Goal: Information Seeking & Learning: Compare options

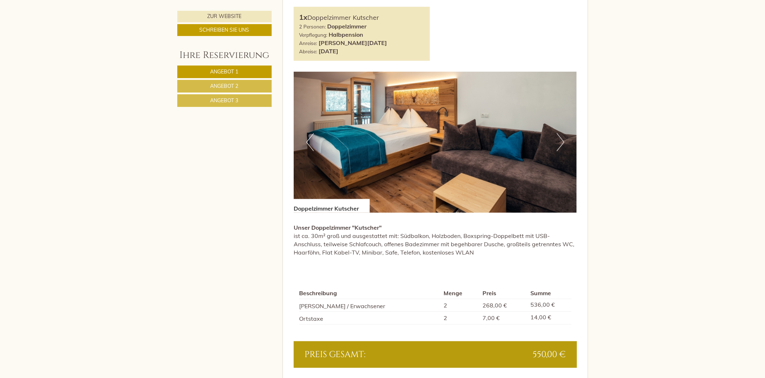
scroll to position [560, 0]
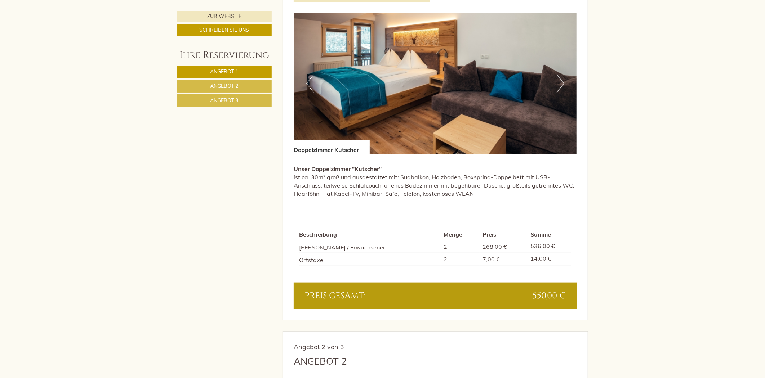
click at [229, 79] on nav "Angebot 1 Angebot 2 Angebot 3" at bounding box center [225, 86] width 97 height 41
click at [228, 85] on span "Angebot 2" at bounding box center [224, 86] width 28 height 6
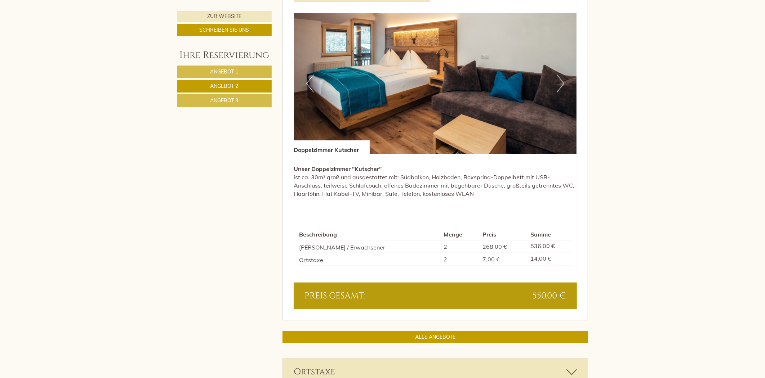
scroll to position [460, 0]
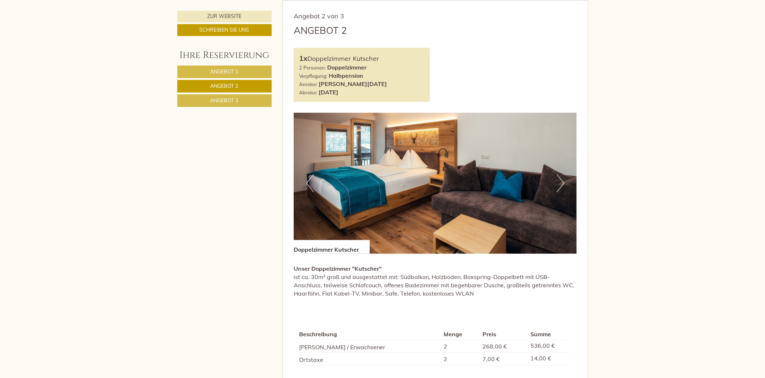
click at [224, 100] on span "Angebot 3" at bounding box center [224, 100] width 28 height 6
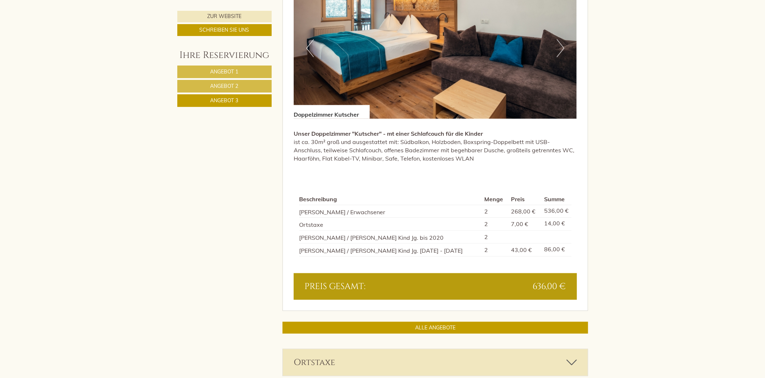
scroll to position [660, 0]
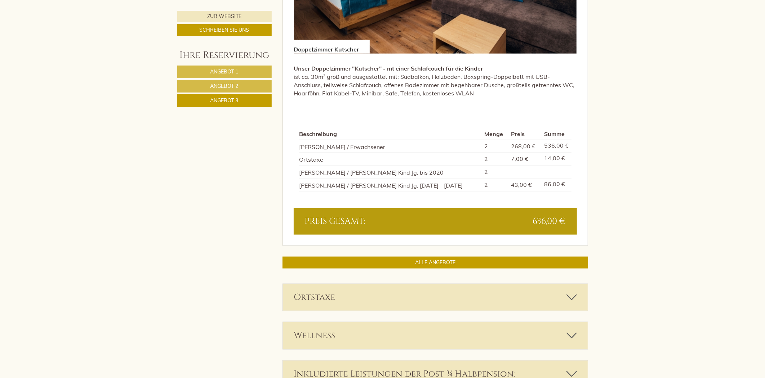
drag, startPoint x: 444, startPoint y: 170, endPoint x: 386, endPoint y: 172, distance: 58.0
click at [386, 172] on td "Doppelzimmer Kutscher / Sommer Kind Jg. bis 2020" at bounding box center [390, 172] width 182 height 13
click at [388, 172] on td "Doppelzimmer Kutscher / Sommer Kind Jg. bis 2020" at bounding box center [390, 172] width 182 height 13
drag, startPoint x: 350, startPoint y: 173, endPoint x: 474, endPoint y: 175, distance: 124.3
click at [474, 175] on td "Doppelzimmer Kutscher / Sommer Kind Jg. bis 2020" at bounding box center [390, 172] width 182 height 13
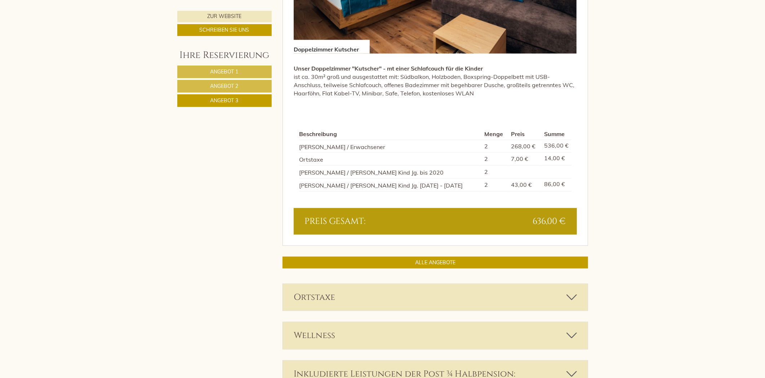
click at [231, 91] on link "Angebot 2" at bounding box center [224, 86] width 94 height 13
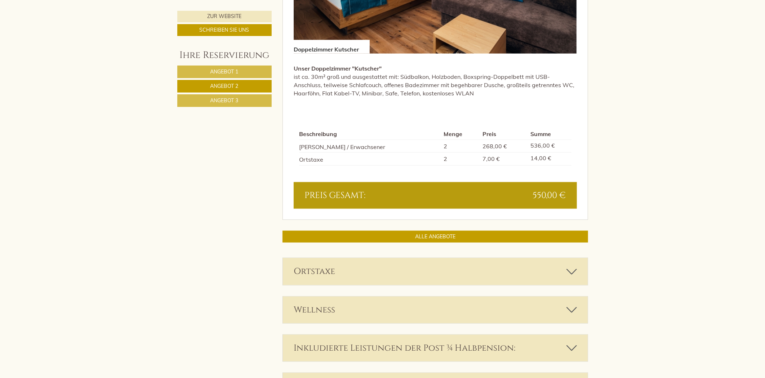
scroll to position [460, 0]
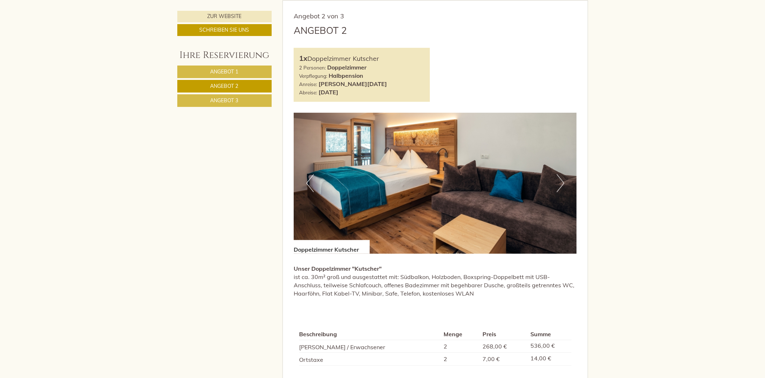
click at [229, 71] on span "Angebot 1" at bounding box center [224, 71] width 28 height 6
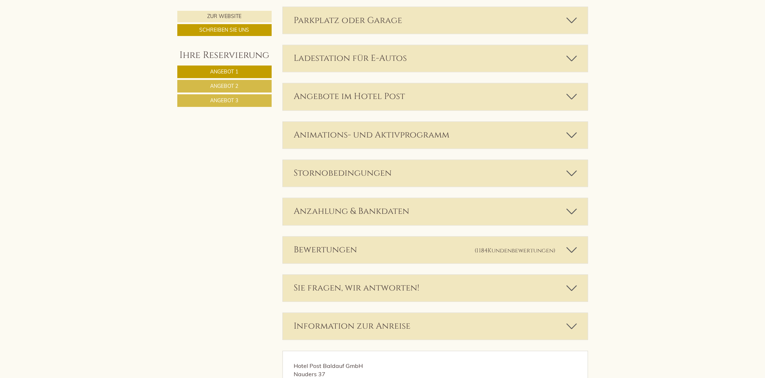
scroll to position [1141, 0]
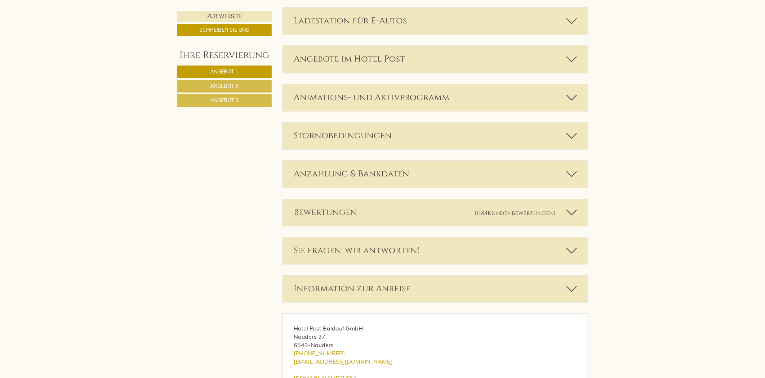
click at [495, 215] on span "Kundenbewertungen" at bounding box center [521, 214] width 66 height 8
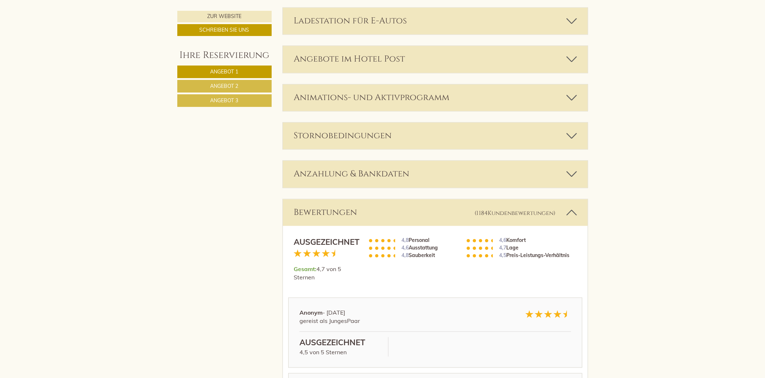
click at [495, 215] on span "Kundenbewertungen" at bounding box center [521, 214] width 66 height 8
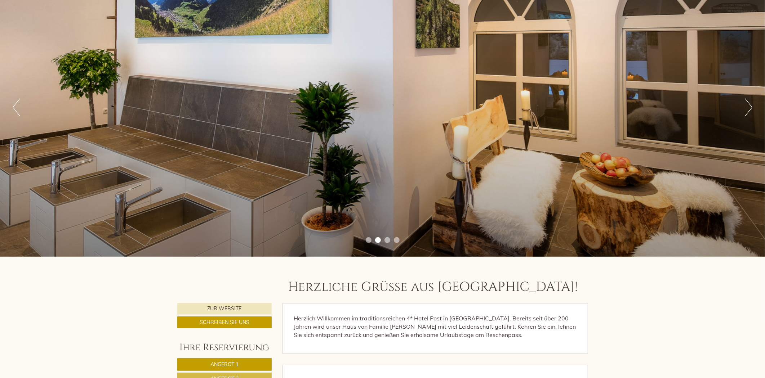
scroll to position [60, 0]
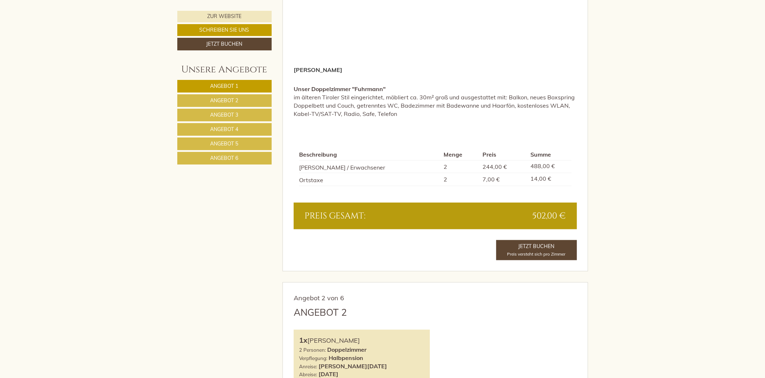
scroll to position [800, 0]
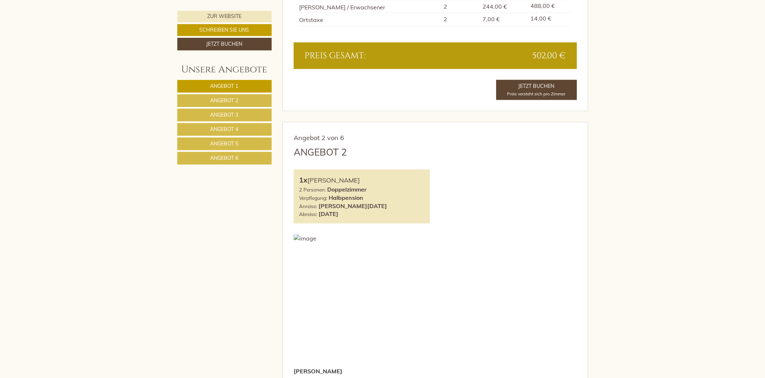
click at [253, 103] on link "Angebot 2" at bounding box center [224, 100] width 94 height 13
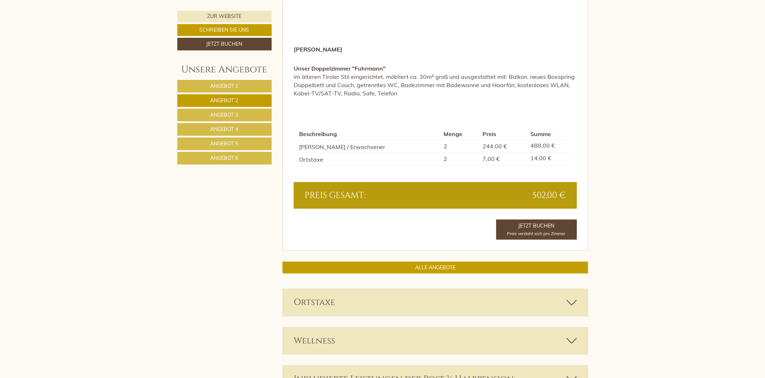
click at [232, 114] on span "Angebot 3" at bounding box center [224, 115] width 28 height 6
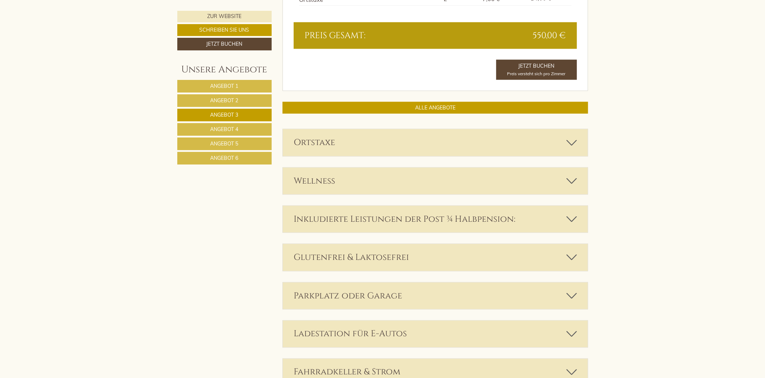
click at [252, 128] on link "Angebot 4" at bounding box center [224, 129] width 94 height 13
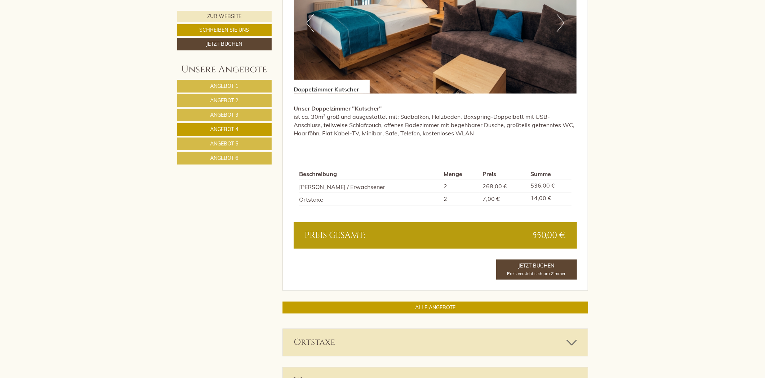
click at [229, 140] on link "Angebot 5" at bounding box center [224, 144] width 94 height 13
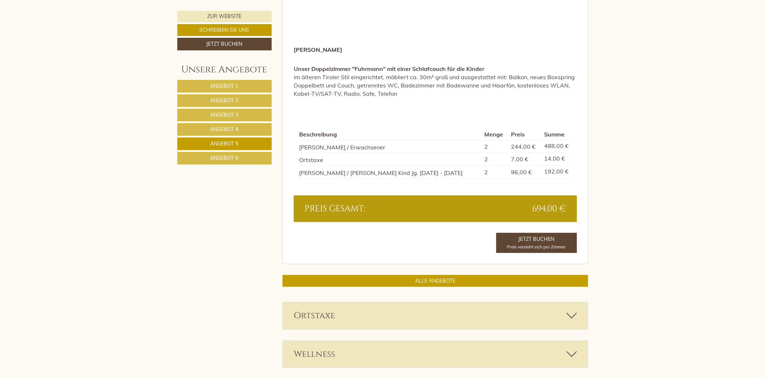
scroll to position [660, 0]
click at [240, 160] on link "Angebot 6" at bounding box center [224, 158] width 94 height 13
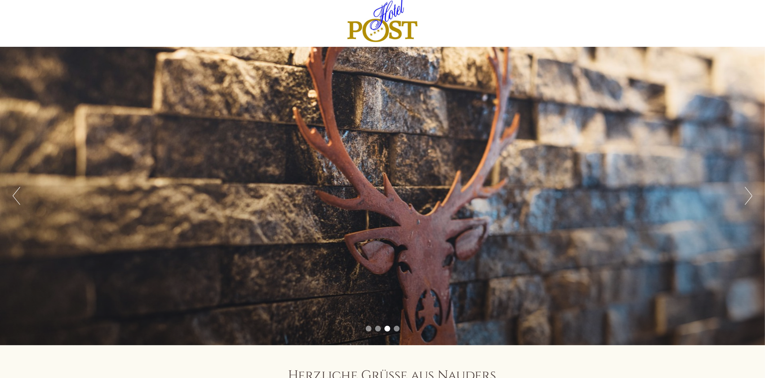
scroll to position [0, 0]
